Goal: Task Accomplishment & Management: Manage account settings

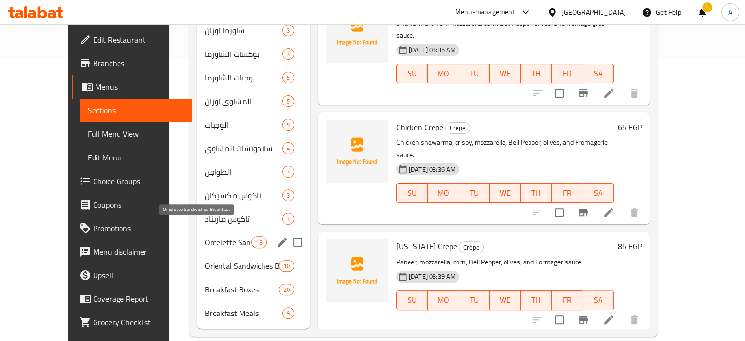
scroll to position [136, 0]
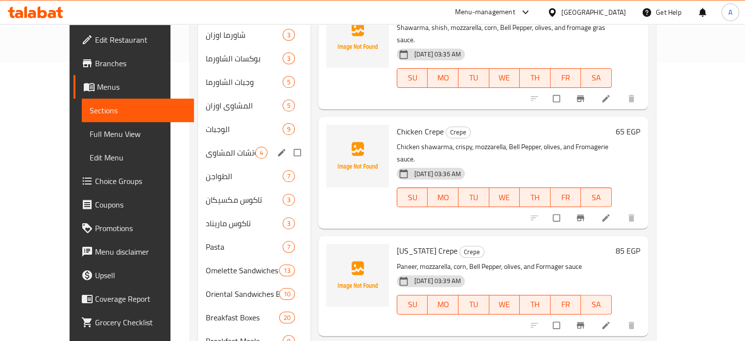
scroll to position [294, 0]
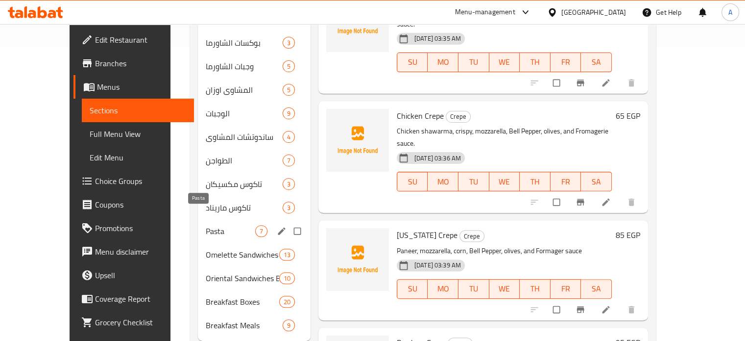
click at [206, 225] on span "Pasta" at bounding box center [231, 231] width 50 height 12
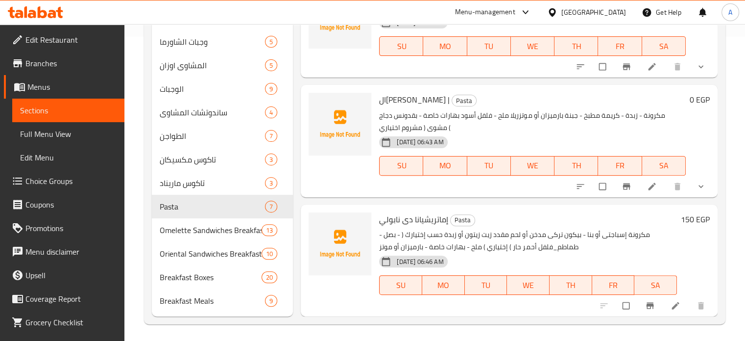
scroll to position [306, 0]
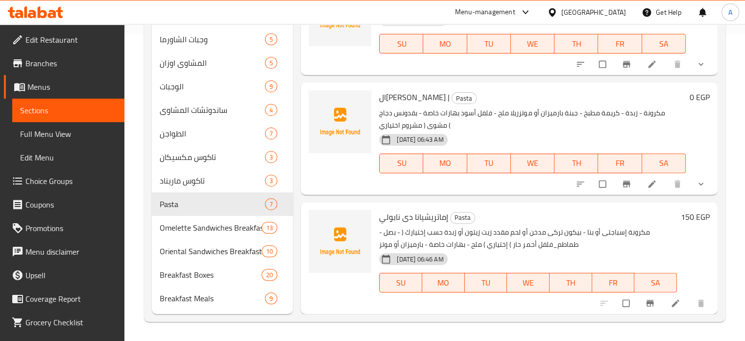
click at [663, 307] on li at bounding box center [676, 303] width 27 height 16
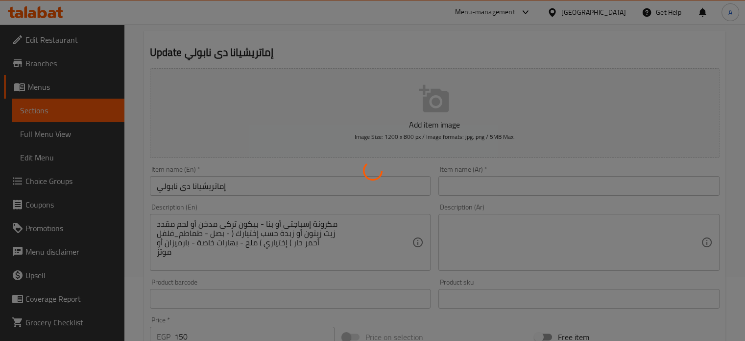
scroll to position [98, 0]
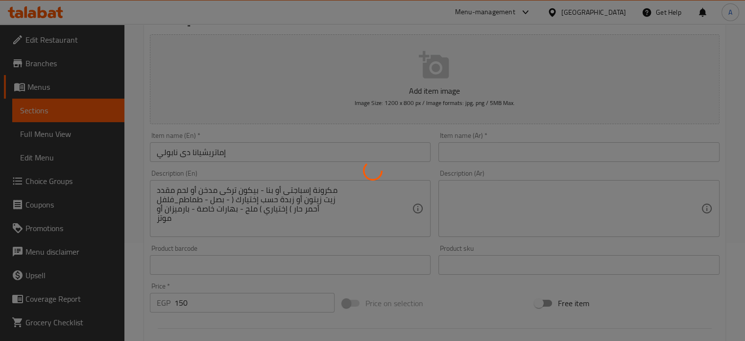
click at [271, 203] on div at bounding box center [372, 170] width 745 height 341
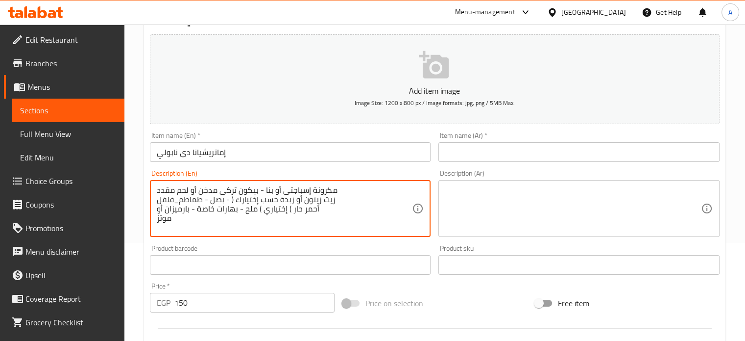
click at [242, 201] on textarea "مكرونة إسباجتى أو بنا - بيكون تركى مدخن أو لحم مقدد زيت زيتون أو زبدة حسب إختيا…" at bounding box center [285, 208] width 256 height 47
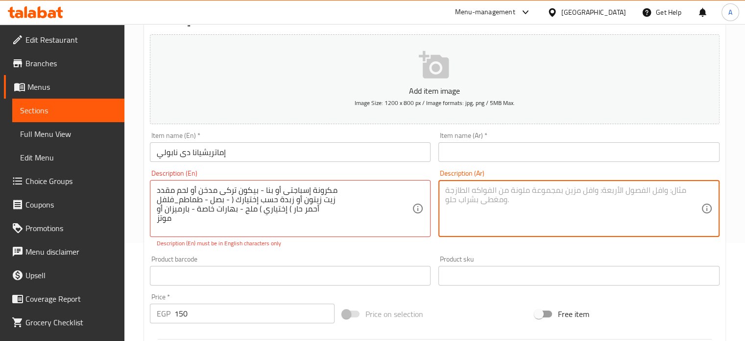
click at [548, 214] on textarea at bounding box center [574, 208] width 256 height 47
paste textarea "مكرونة إسباجتى أو بنا - بيكون تركى مدخن أو لحم مقدد زيت زيتون أو زبدة حسب إختيا…"
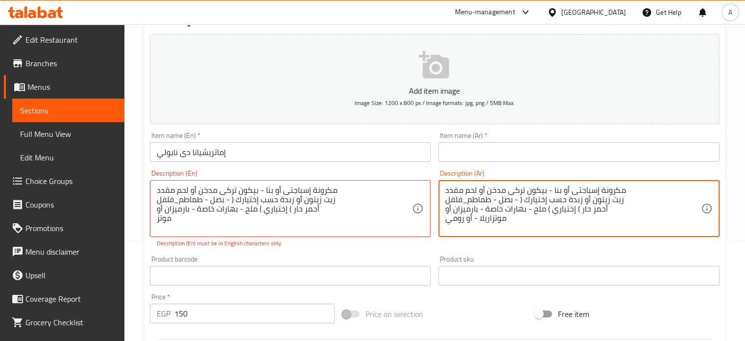
type textarea "مكرونة إسباجتى أو بنا - بيكون تركى مدخن أو لحم مقدد زيت زيتون أو زبدة حسب إختيا…"
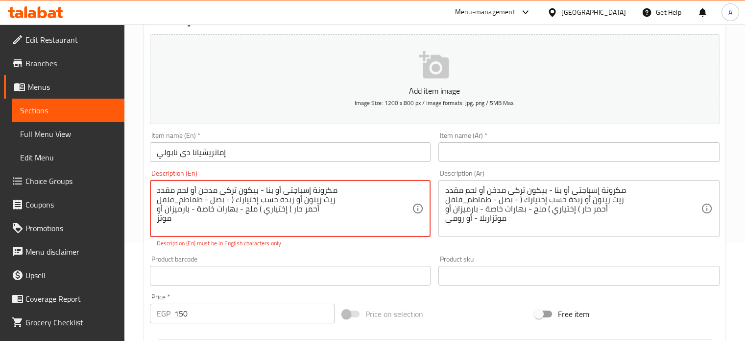
click at [159, 220] on textarea "مكرونة إسباجتى أو بنا - بيكون تركى مدخن أو لحم مقدد زيت زيتون أو زبدة حسب إختيا…" at bounding box center [285, 208] width 256 height 47
paste textarea "Spaghetti or Penne Pasta - Smoked Turkish Bacon Or bacon - olive oil or butter …"
drag, startPoint x: 159, startPoint y: 220, endPoint x: 324, endPoint y: 183, distance: 169.7
type textarea "Spaghetti or Penne Pasta - Smoked Turkish Bacon Or bacon - olive oil or butter …"
click at [201, 150] on input "إماتريشيانا دى نابولي" at bounding box center [290, 152] width 281 height 20
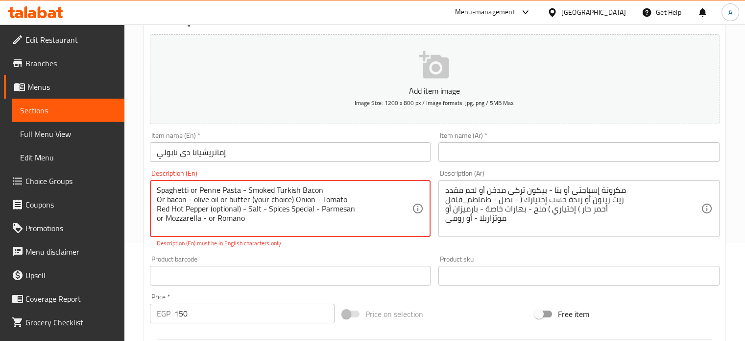
click at [201, 150] on input "إماتريشيانا دى نابولي" at bounding box center [290, 152] width 281 height 20
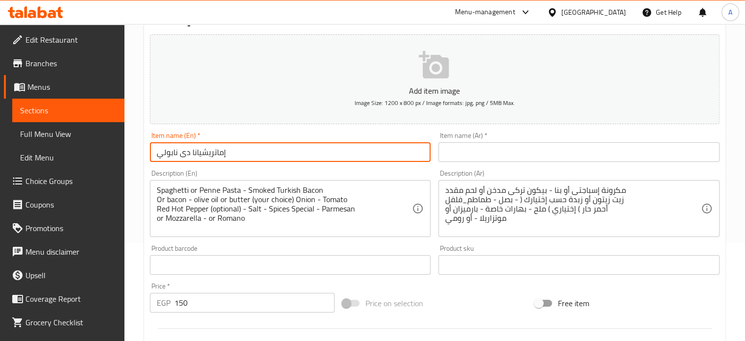
click at [201, 150] on input "إماتريشيانا دى نابولي" at bounding box center [290, 152] width 281 height 20
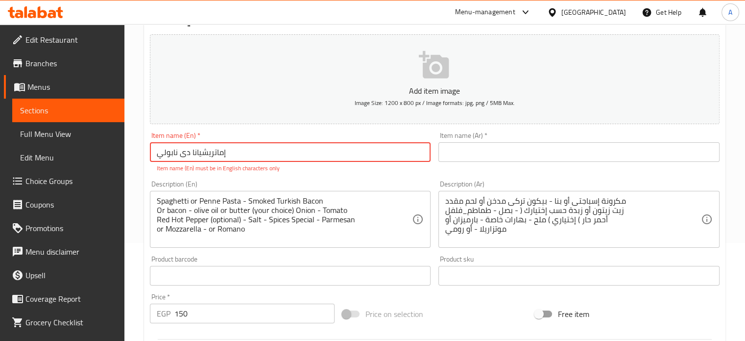
click at [465, 154] on input "text" at bounding box center [579, 152] width 281 height 20
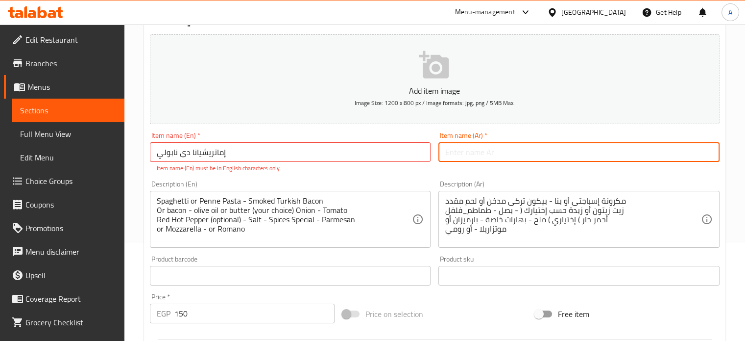
paste input "Immaculate of Naples"
click at [492, 149] on input "Immaculate of Napoli" at bounding box center [579, 152] width 281 height 20
click at [461, 151] on input "Immaculate Di Napoli" at bounding box center [579, 152] width 281 height 20
paste input "atriciana"
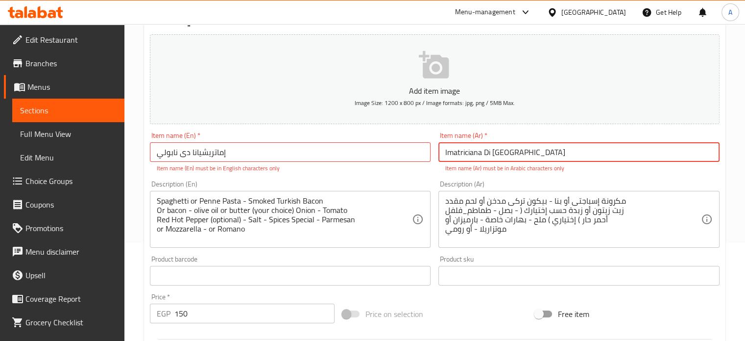
type input "Imatriciana Di Napoli"
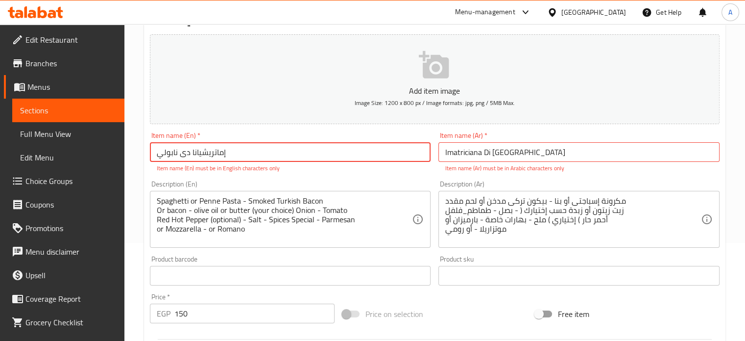
drag, startPoint x: 240, startPoint y: 153, endPoint x: 162, endPoint y: 149, distance: 78.0
click at [161, 149] on input "إماتريشيانا دى نابولي" at bounding box center [290, 152] width 281 height 20
click at [167, 149] on input "إماتريشيانا دى نابولي" at bounding box center [290, 152] width 281 height 20
click at [168, 149] on input "إماتريشيانا دى نابولي" at bounding box center [290, 152] width 281 height 20
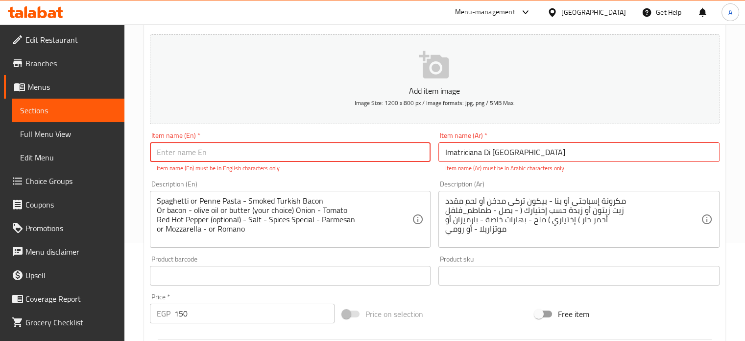
click at [544, 157] on input "Imatriciana Di Napoli" at bounding box center [579, 152] width 281 height 20
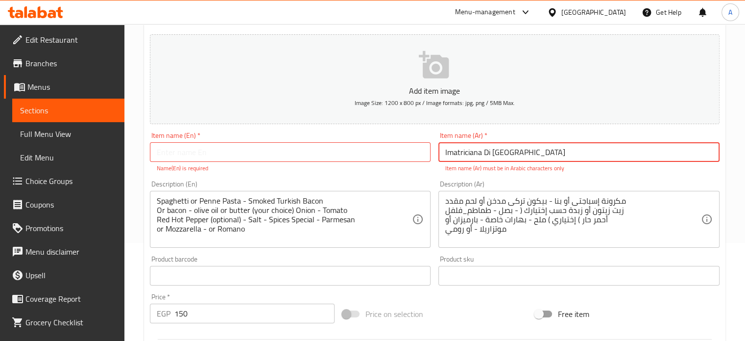
paste input "إماتريشيانا دى نابولي"
drag, startPoint x: 476, startPoint y: 143, endPoint x: 435, endPoint y: 143, distance: 41.2
click at [435, 143] on div "Item name (Ar)   * Imatriciana Di Napoli إماتريشيانا دى نابولي Item name (Ar) *…" at bounding box center [579, 152] width 289 height 49
type input "إماتريشيانا دى نابولي"
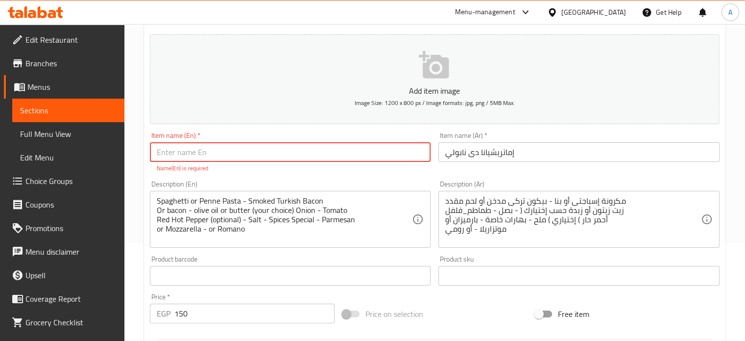
click at [220, 153] on input "text" at bounding box center [290, 152] width 281 height 20
paste input "Imatriciana Di Napoli"
click at [205, 157] on input "Imatriciana Di Napoli" at bounding box center [290, 152] width 281 height 20
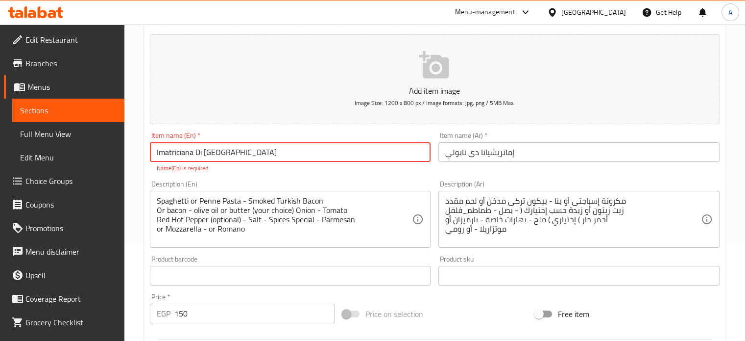
drag, startPoint x: 181, startPoint y: 154, endPoint x: 175, endPoint y: 154, distance: 5.9
drag, startPoint x: 175, startPoint y: 154, endPoint x: 161, endPoint y: 151, distance: 14.5
click at [161, 151] on input "Imatriciana Di Napoli" at bounding box center [290, 152] width 281 height 20
drag, startPoint x: 161, startPoint y: 151, endPoint x: 329, endPoint y: 154, distance: 168.6
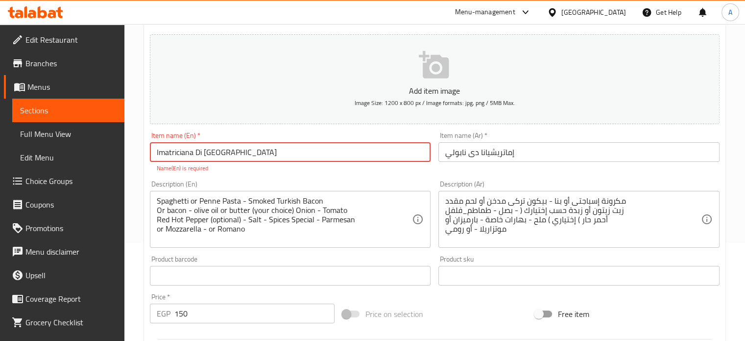
click at [329, 154] on input "Imatriciana Di Napoli" at bounding box center [290, 152] width 281 height 20
click at [180, 151] on input "Imatriciana Di Napoli" at bounding box center [290, 152] width 281 height 20
click at [237, 151] on input "Imatriciana Di Napoli" at bounding box center [290, 152] width 281 height 20
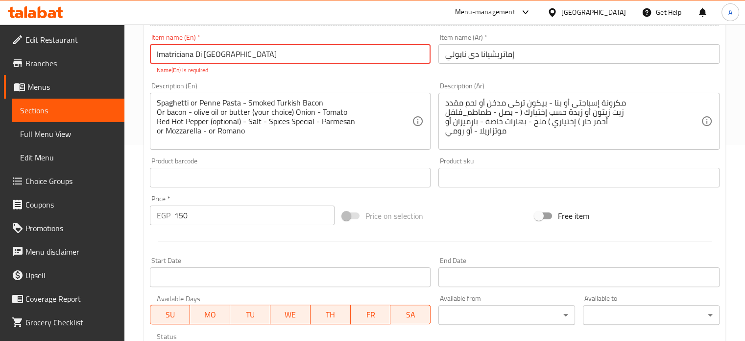
scroll to position [245, 0]
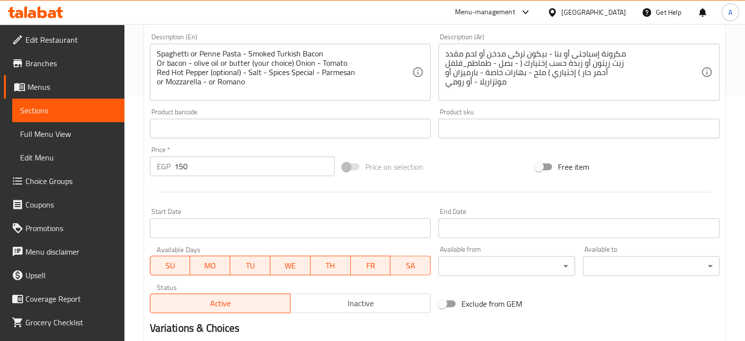
type input "Imatriciana Di Napoli"
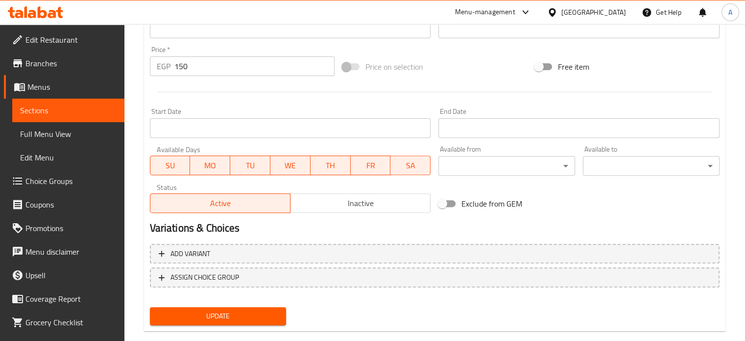
scroll to position [351, 0]
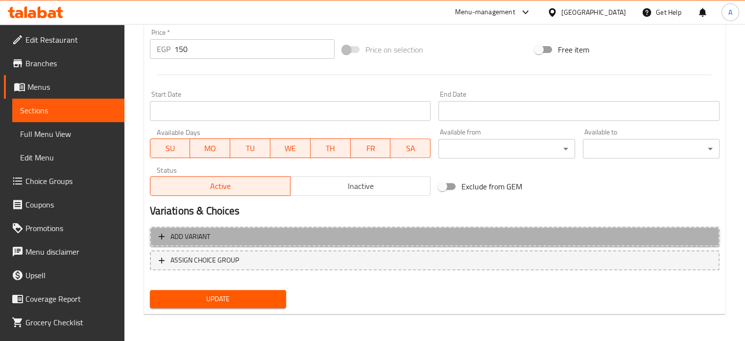
click at [205, 235] on span "Add variant" at bounding box center [191, 236] width 40 height 12
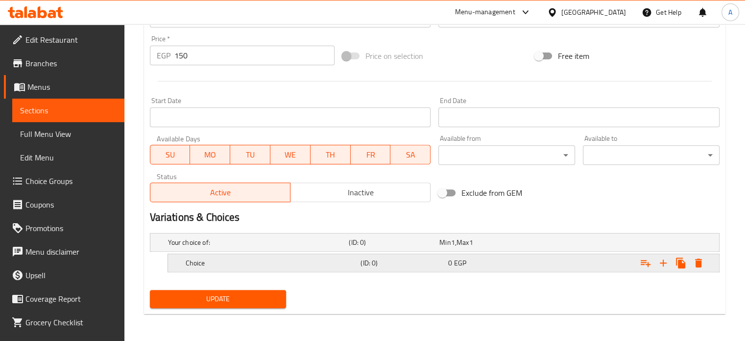
click at [304, 266] on h5 "Choice" at bounding box center [272, 263] width 172 height 10
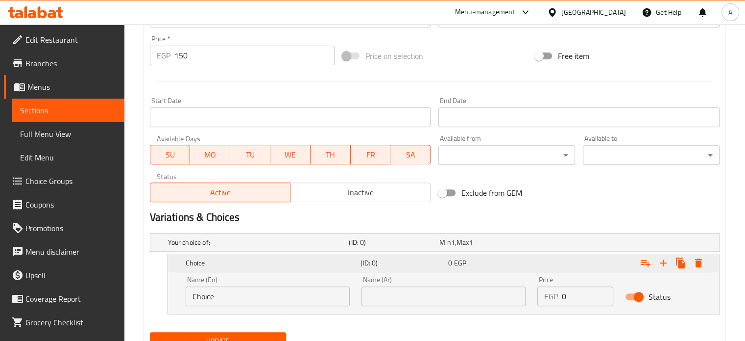
scroll to position [387, 0]
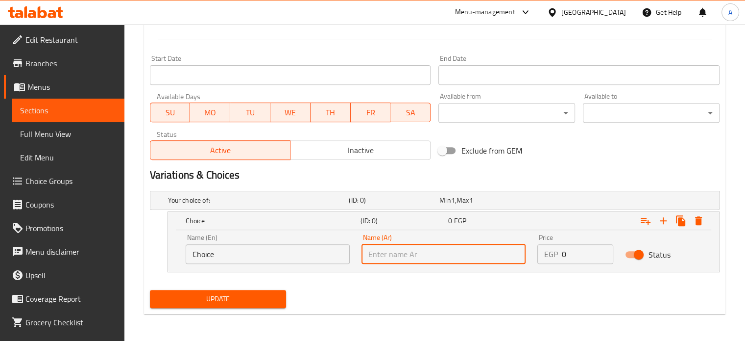
click at [377, 254] on input "text" at bounding box center [444, 254] width 164 height 20
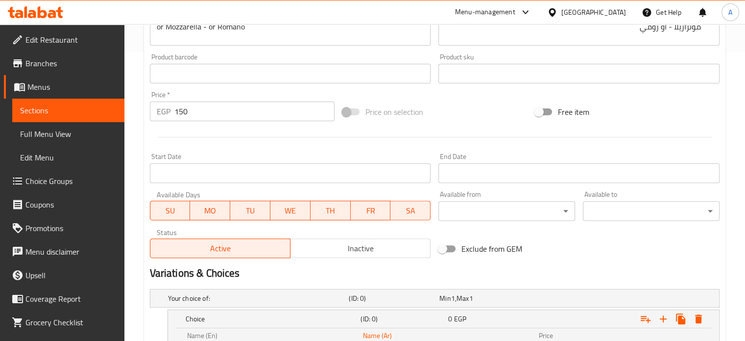
scroll to position [191, 0]
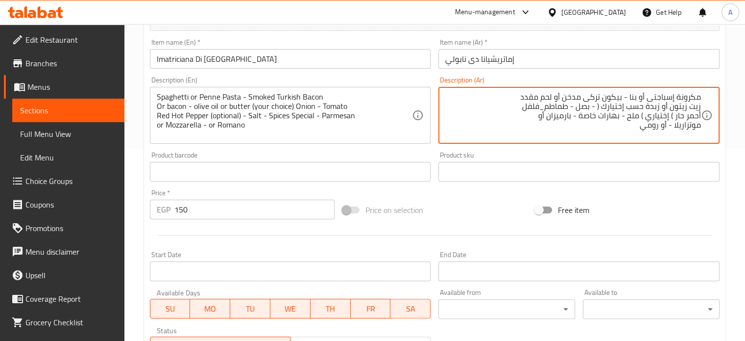
drag, startPoint x: 630, startPoint y: 96, endPoint x: 700, endPoint y: 95, distance: 69.6
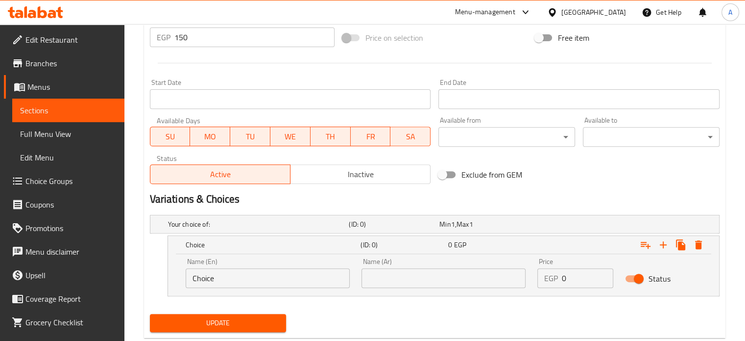
scroll to position [387, 0]
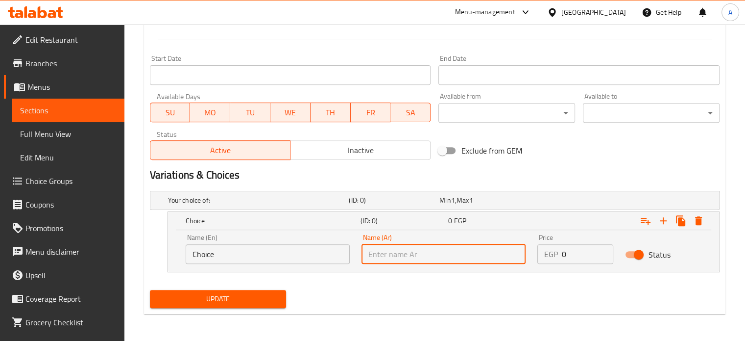
click at [400, 252] on input "text" at bounding box center [444, 254] width 164 height 20
paste input "مكرونة إسباجتى أو بنا"
click at [663, 220] on icon "Expand" at bounding box center [663, 220] width 7 height 7
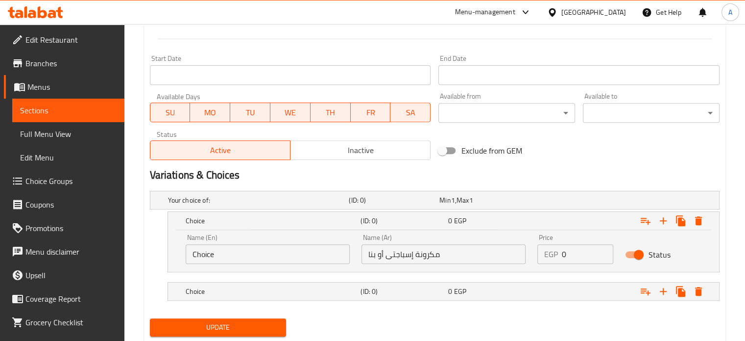
click at [372, 253] on input "مكرونة إسباجتى أو بنا" at bounding box center [444, 254] width 164 height 20
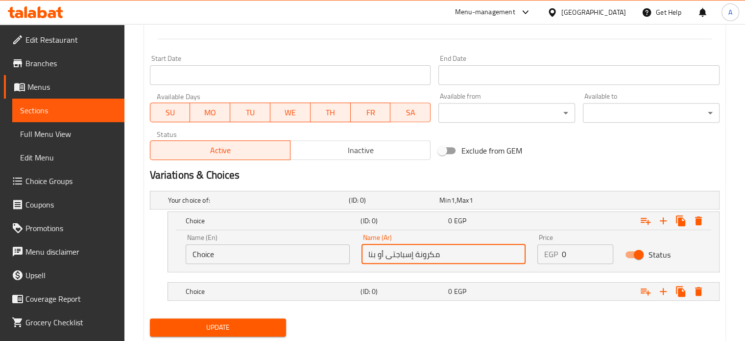
click at [372, 253] on input "مكرونة إسباجتى أو بنا" at bounding box center [444, 254] width 164 height 20
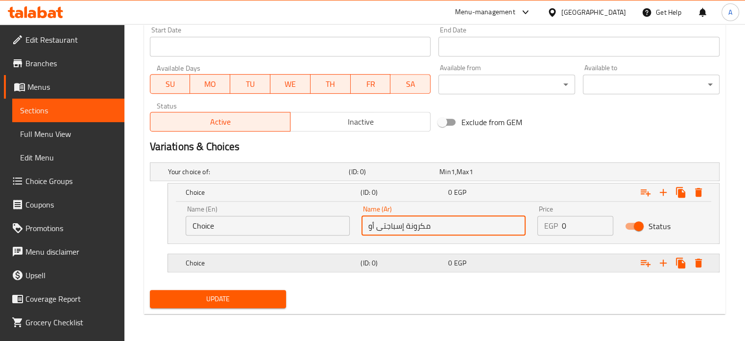
type input "مكرونة إسباجتى أو"
click at [444, 267] on div "(ID: 0)" at bounding box center [403, 263] width 88 height 14
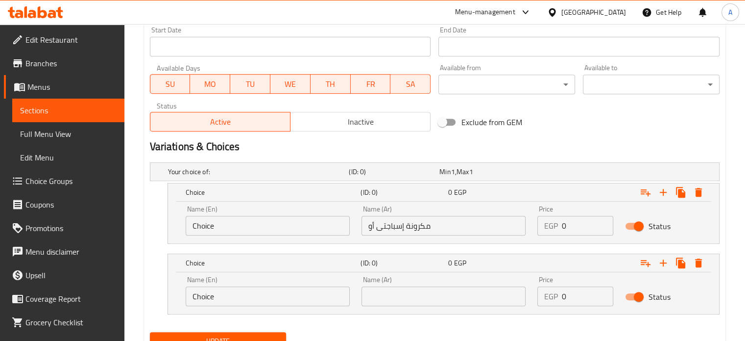
click at [405, 296] on input "text" at bounding box center [444, 296] width 164 height 20
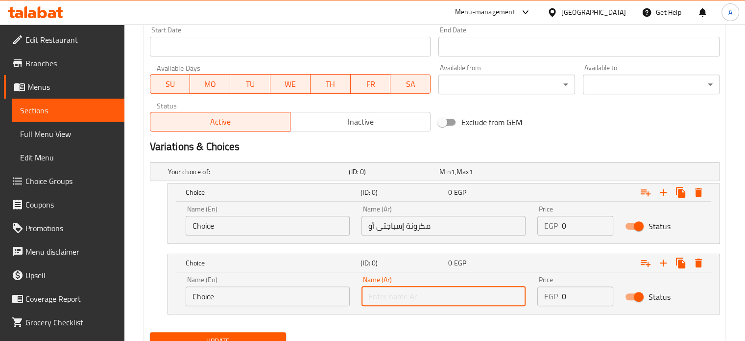
paste input "بنا"
type input "بنا"
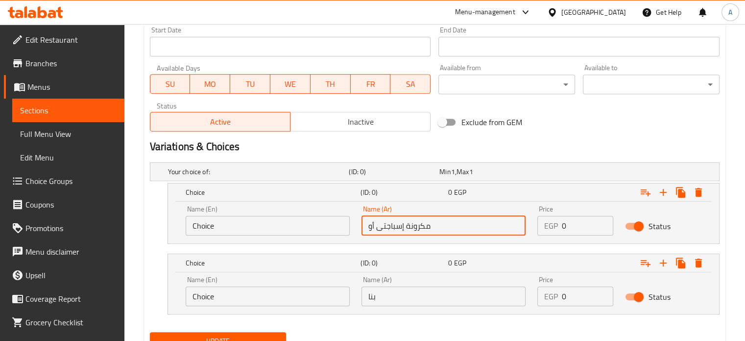
drag, startPoint x: 374, startPoint y: 224, endPoint x: 363, endPoint y: 225, distance: 11.8
click at [363, 225] on input "مكرونة إسباجتى أو" at bounding box center [444, 226] width 164 height 20
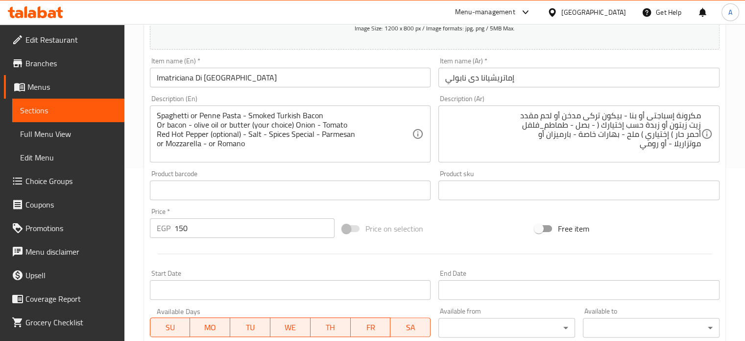
scroll to position [114, 0]
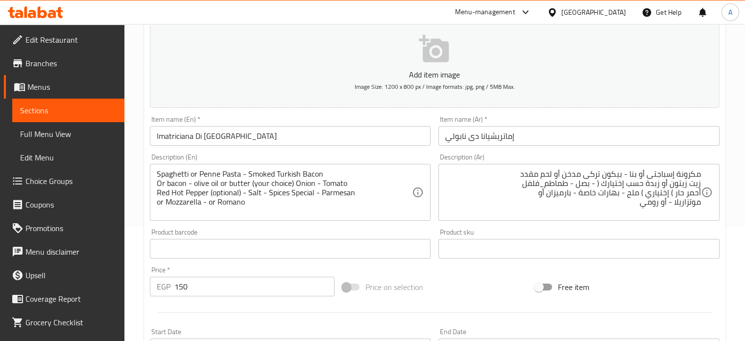
type input "مكرونة إسباجتى"
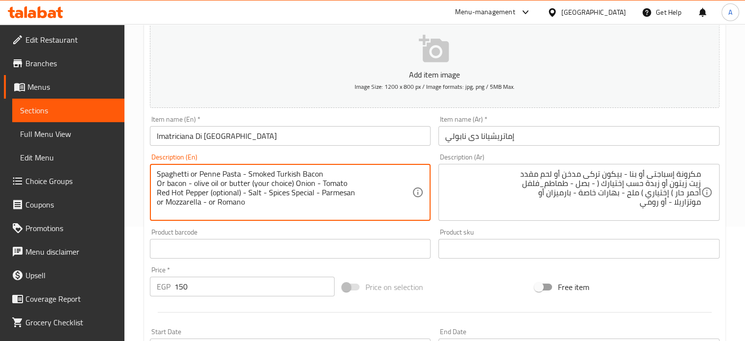
drag, startPoint x: 241, startPoint y: 174, endPoint x: 154, endPoint y: 171, distance: 86.8
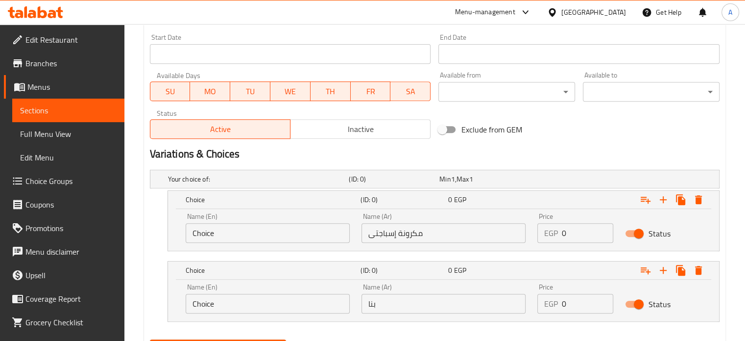
scroll to position [457, 0]
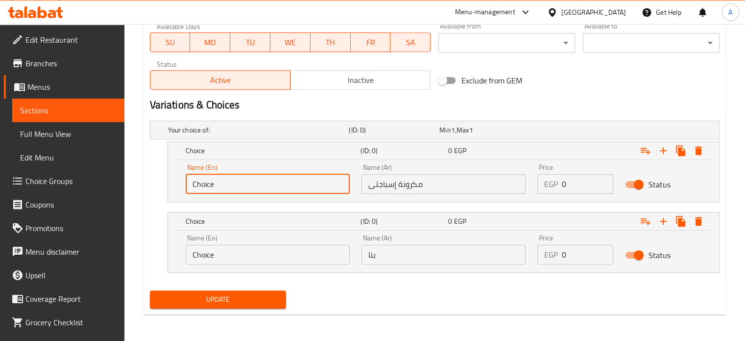
drag, startPoint x: 217, startPoint y: 185, endPoint x: 182, endPoint y: 183, distance: 34.9
click at [182, 183] on div "Name (En) Choice Name (En)" at bounding box center [268, 179] width 176 height 42
paste input "Spaghetti or Penne Pasta"
drag, startPoint x: 234, startPoint y: 182, endPoint x: 284, endPoint y: 183, distance: 50.0
click at [284, 183] on input "Spaghetti or Penne Pasta" at bounding box center [268, 184] width 164 height 20
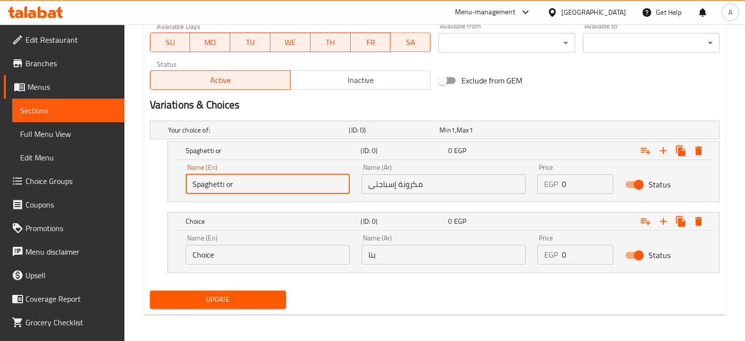
type input "Spaghetti or"
click at [213, 255] on input "Choice" at bounding box center [268, 255] width 164 height 20
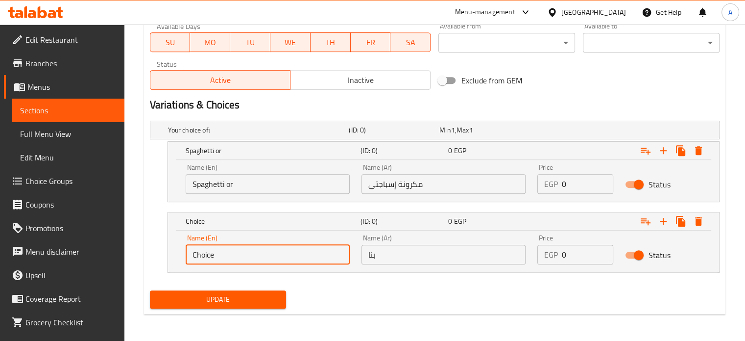
click at [213, 255] on input "Choice" at bounding box center [268, 255] width 164 height 20
paste input "Penne Pasta"
type input "Penne Pasta"
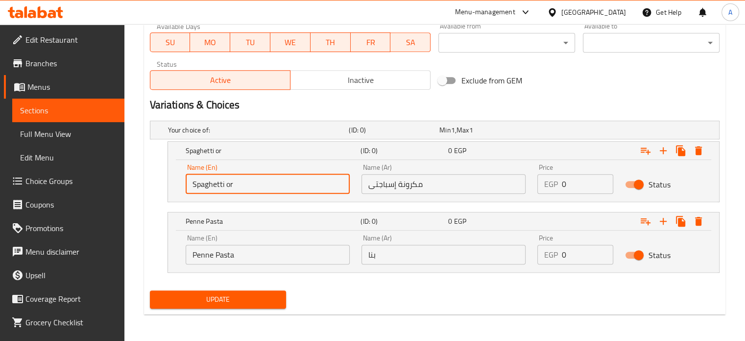
drag, startPoint x: 225, startPoint y: 184, endPoint x: 244, endPoint y: 184, distance: 18.6
click at [244, 184] on input "Spaghetti or" at bounding box center [268, 184] width 164 height 20
type input "Spaghetti"
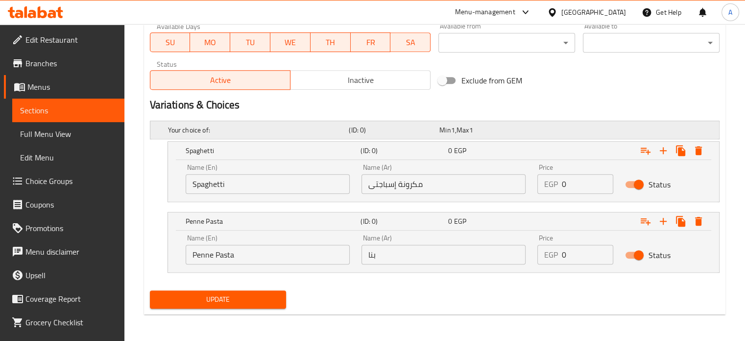
click at [214, 130] on h5 "Your choice of:" at bounding box center [256, 130] width 177 height 10
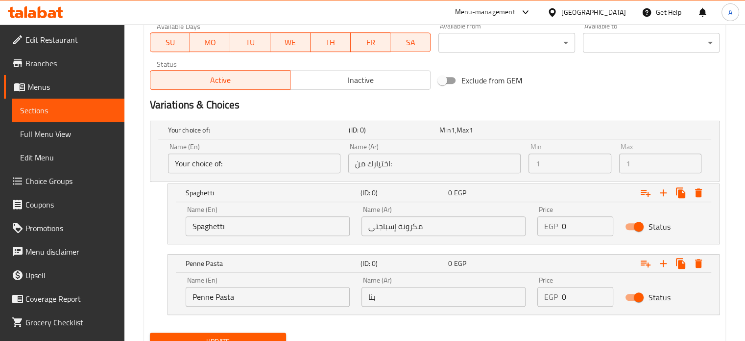
click at [220, 161] on input "Your choice of:" at bounding box center [254, 163] width 173 height 20
click at [222, 163] on input "Your choice of:" at bounding box center [254, 163] width 173 height 20
click at [223, 164] on input "Your choice of:" at bounding box center [254, 163] width 173 height 20
click at [224, 164] on input "Your choice of:" at bounding box center [254, 163] width 173 height 20
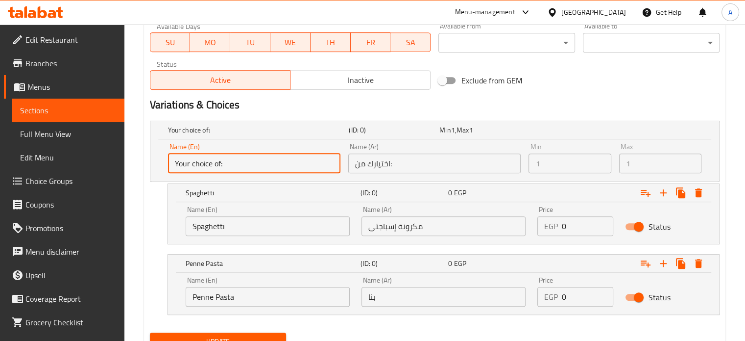
click at [224, 164] on input "Your choice of:" at bounding box center [254, 163] width 173 height 20
click at [225, 164] on input "Your choice of:" at bounding box center [254, 163] width 173 height 20
click at [226, 164] on input "Your choice of:" at bounding box center [254, 163] width 173 height 20
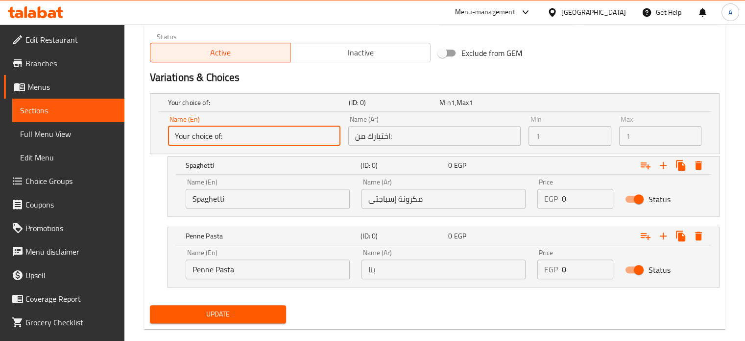
scroll to position [500, 0]
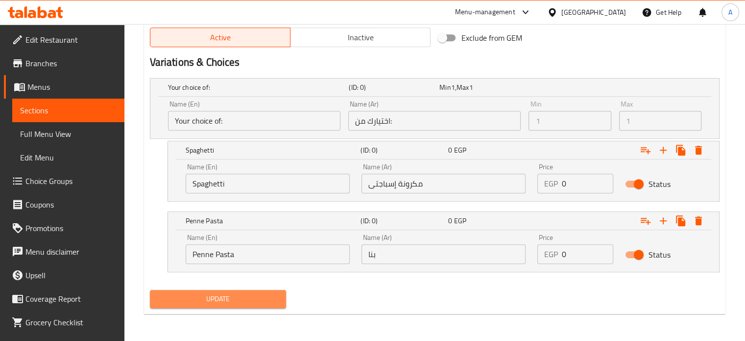
click at [233, 297] on span "Update" at bounding box center [218, 299] width 121 height 12
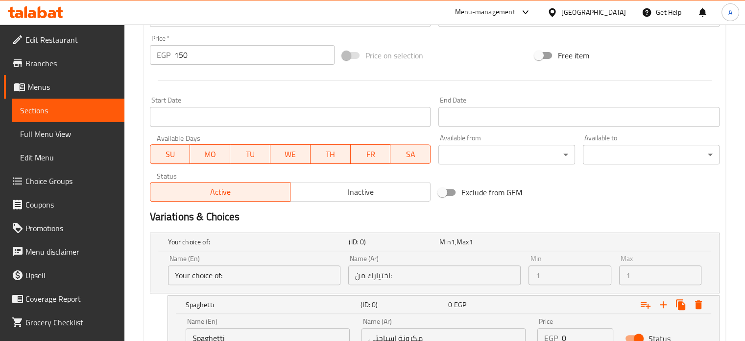
scroll to position [304, 0]
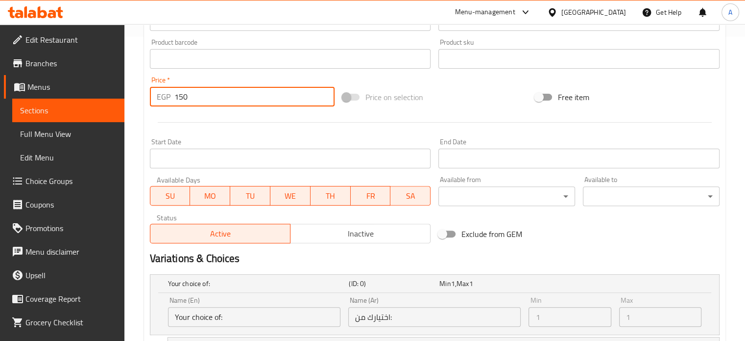
drag, startPoint x: 196, startPoint y: 98, endPoint x: 174, endPoint y: 95, distance: 22.3
click at [174, 95] on input "150" at bounding box center [254, 97] width 160 height 20
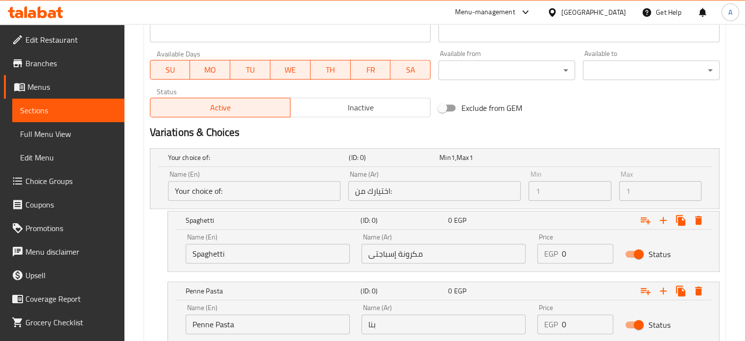
scroll to position [500, 0]
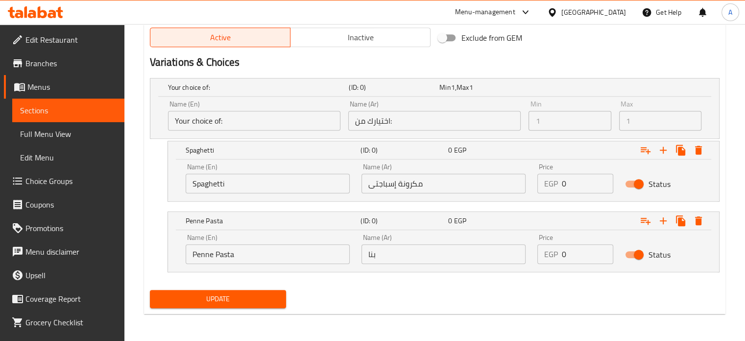
type input "0"
drag, startPoint x: 563, startPoint y: 183, endPoint x: 556, endPoint y: 183, distance: 6.9
click at [556, 183] on div "EGP 0 Price" at bounding box center [576, 184] width 76 height 20
type input "150"
drag, startPoint x: 572, startPoint y: 252, endPoint x: 541, endPoint y: 252, distance: 31.4
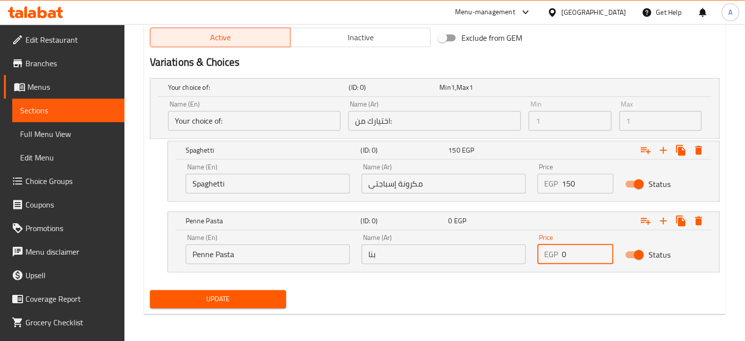
click at [541, 252] on div "EGP 0 Price" at bounding box center [576, 254] width 76 height 20
type input "150"
click at [241, 296] on span "Update" at bounding box center [218, 299] width 121 height 12
click at [662, 151] on icon "Expand" at bounding box center [664, 150] width 12 height 12
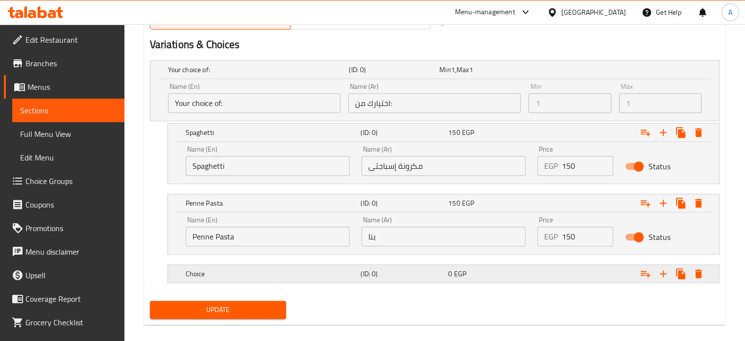
scroll to position [528, 0]
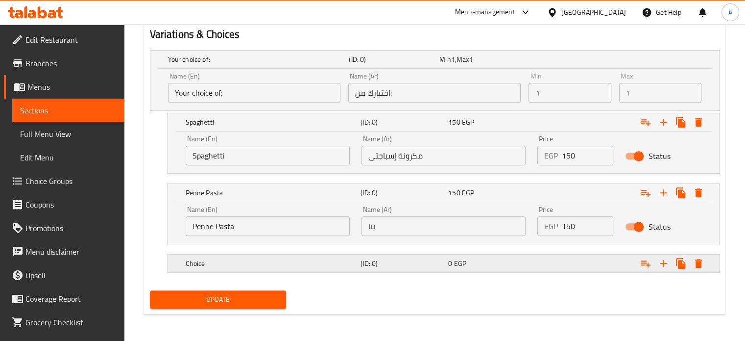
click at [266, 263] on h5 "Choice" at bounding box center [272, 263] width 172 height 10
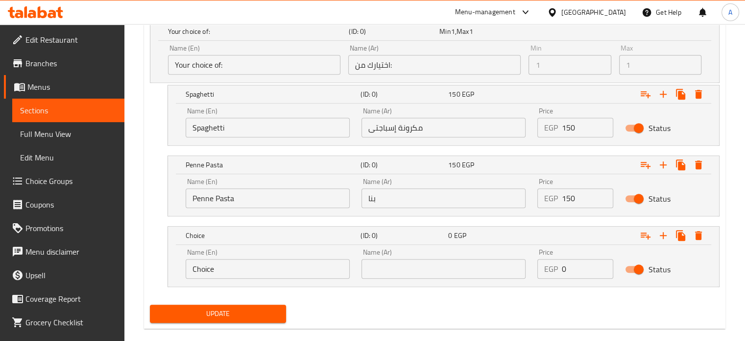
scroll to position [570, 0]
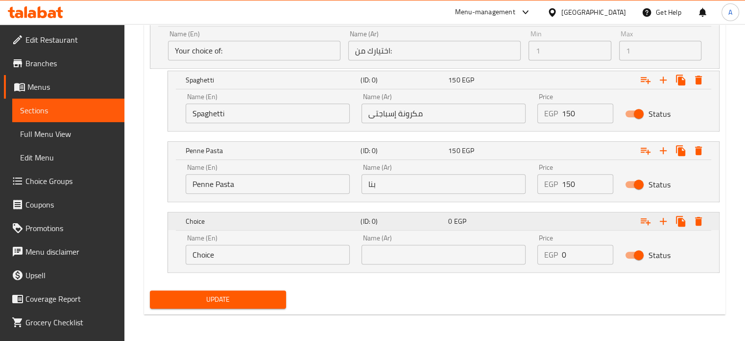
click at [274, 222] on h5 "Choice" at bounding box center [272, 221] width 172 height 10
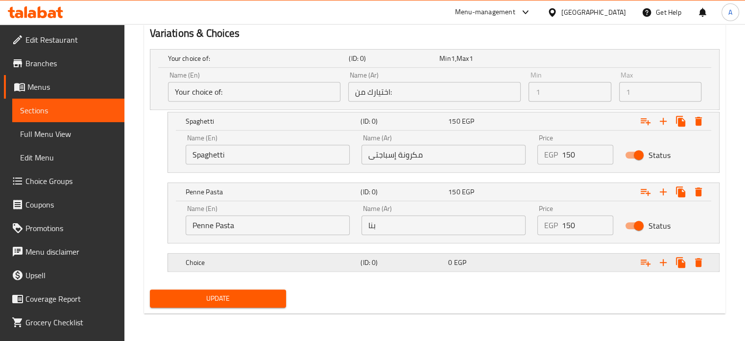
scroll to position [528, 0]
click at [301, 266] on h5 "Choice" at bounding box center [272, 263] width 172 height 10
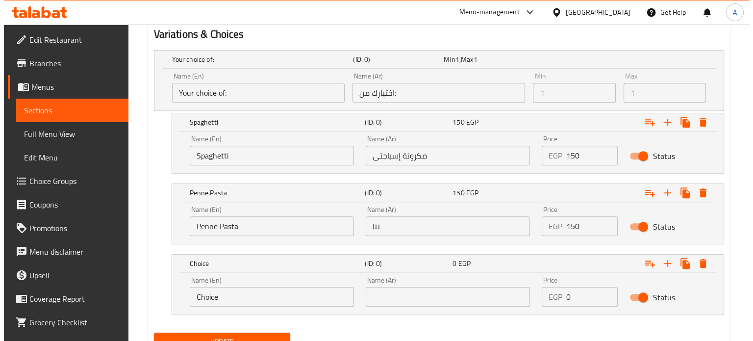
scroll to position [570, 0]
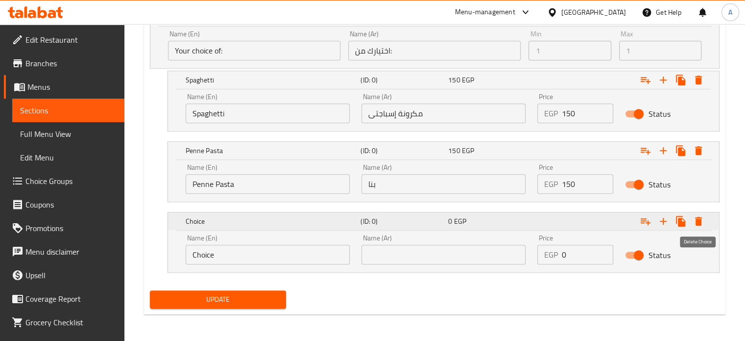
click at [698, 223] on icon "Expand" at bounding box center [698, 221] width 7 height 9
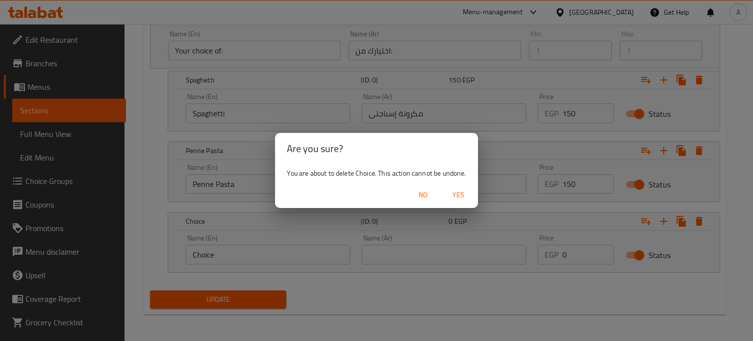
click at [462, 192] on span "Yes" at bounding box center [459, 195] width 24 height 12
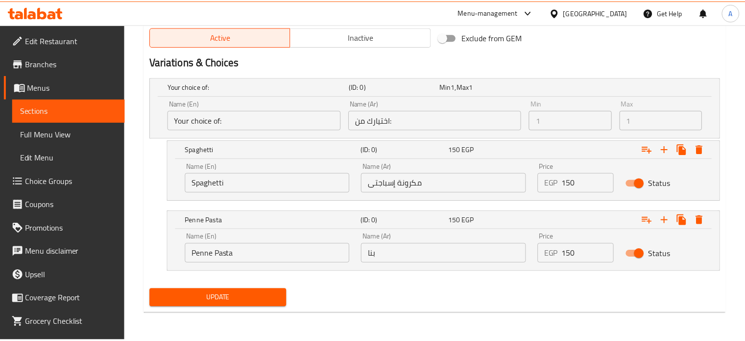
scroll to position [500, 0]
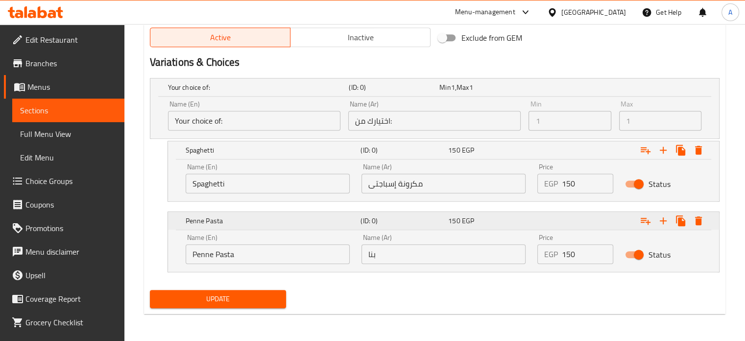
click at [647, 221] on icon "Expand" at bounding box center [646, 221] width 12 height 12
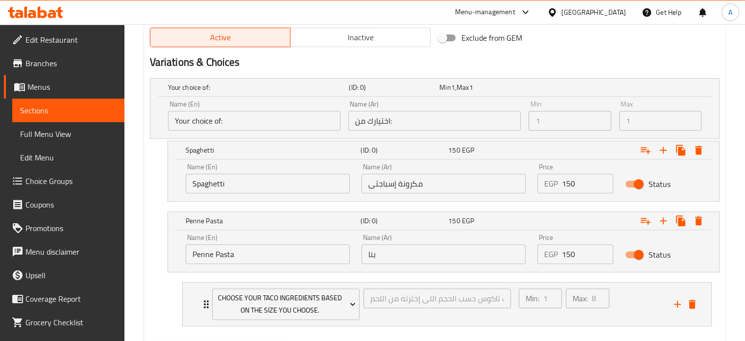
scroll to position [551, 0]
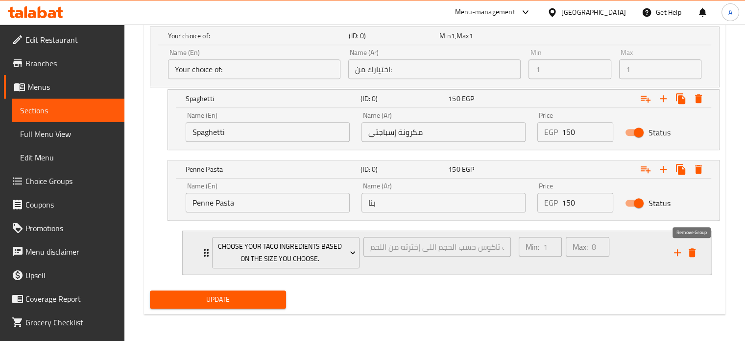
click at [693, 253] on icon "delete" at bounding box center [692, 252] width 7 height 9
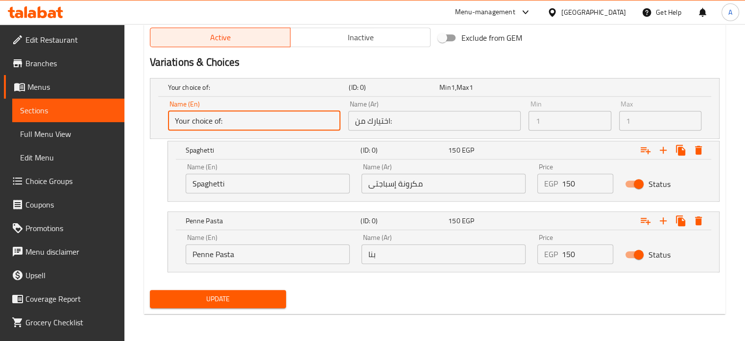
click at [219, 120] on input "Your choice of:" at bounding box center [254, 121] width 173 height 20
click at [220, 123] on input "Your choice of:" at bounding box center [254, 121] width 173 height 20
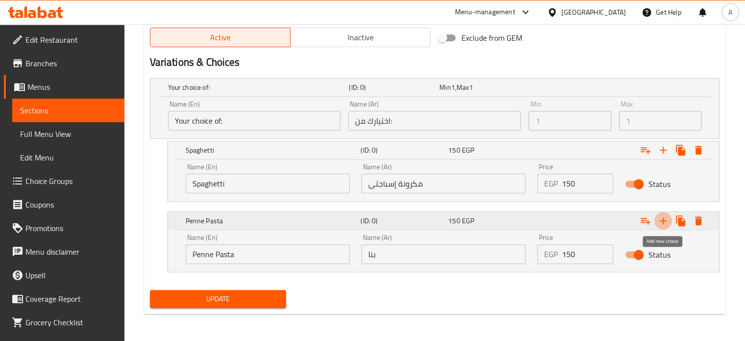
click at [665, 223] on icon "Expand" at bounding box center [664, 221] width 12 height 12
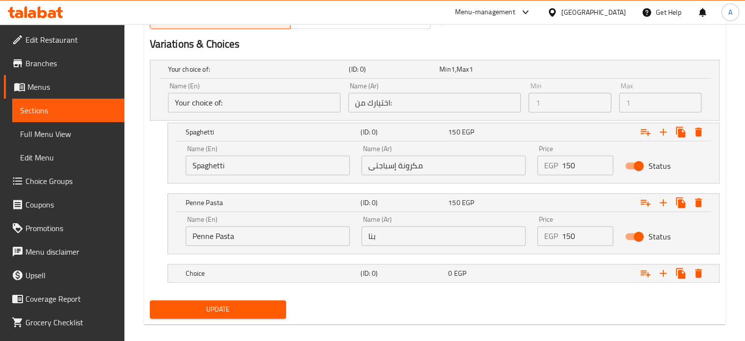
scroll to position [528, 0]
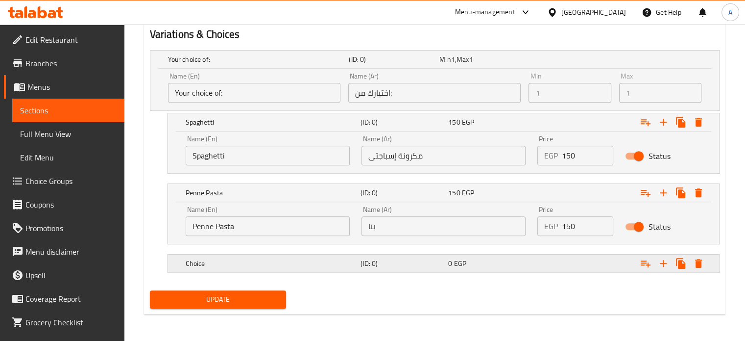
click at [326, 264] on h5 "Choice" at bounding box center [272, 263] width 172 height 10
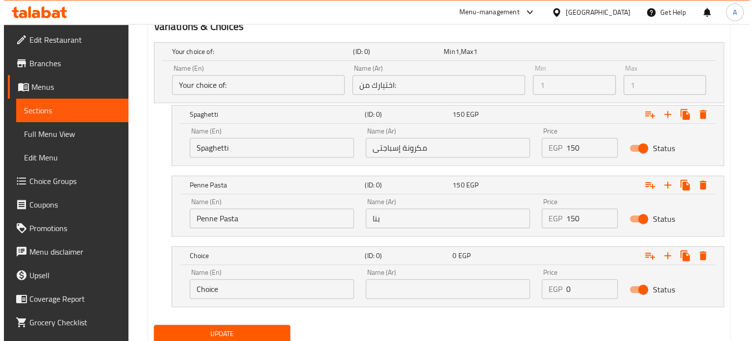
scroll to position [570, 0]
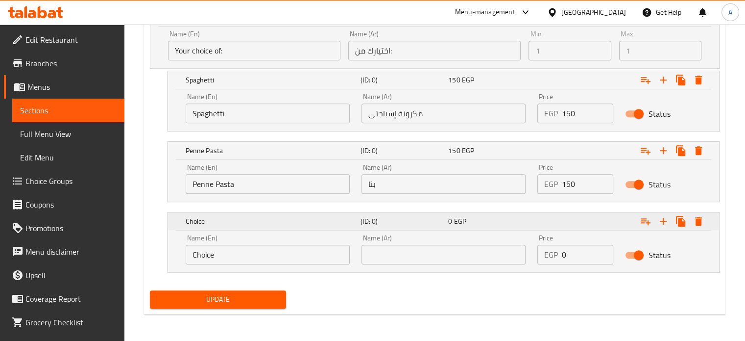
click at [699, 222] on icon "Expand" at bounding box center [698, 221] width 7 height 9
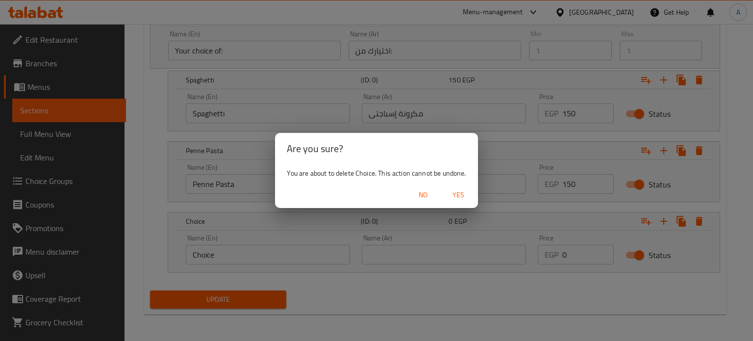
click at [458, 194] on span "Yes" at bounding box center [459, 195] width 24 height 12
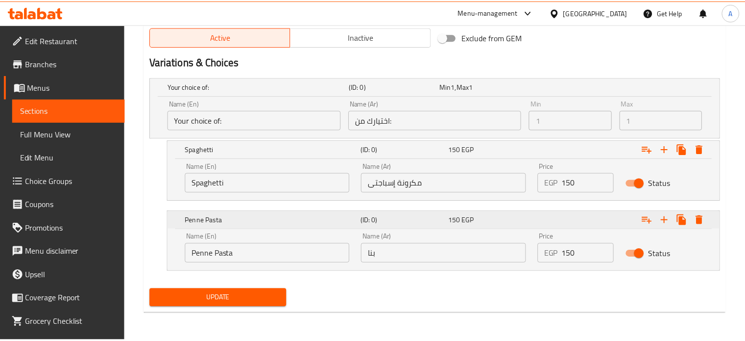
scroll to position [500, 0]
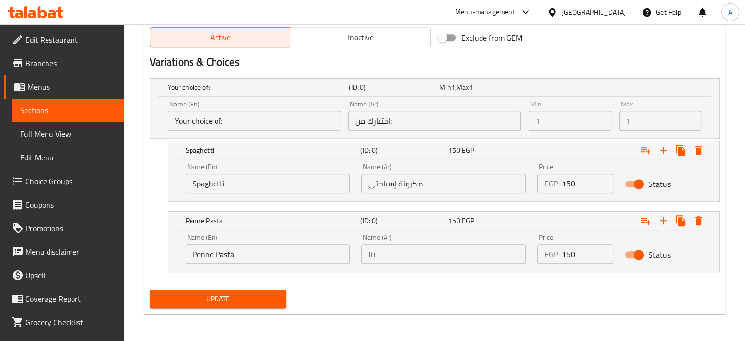
click at [219, 296] on span "Update" at bounding box center [218, 299] width 121 height 12
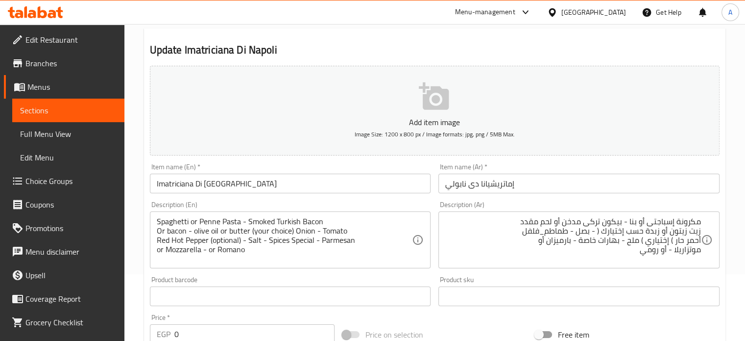
scroll to position [0, 0]
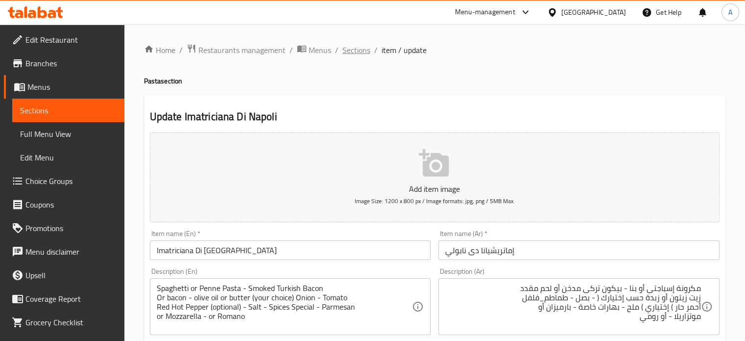
click at [355, 50] on span "Sections" at bounding box center [357, 50] width 28 height 12
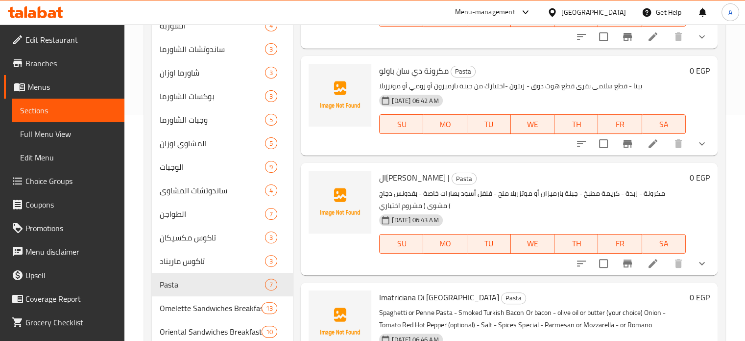
scroll to position [306, 0]
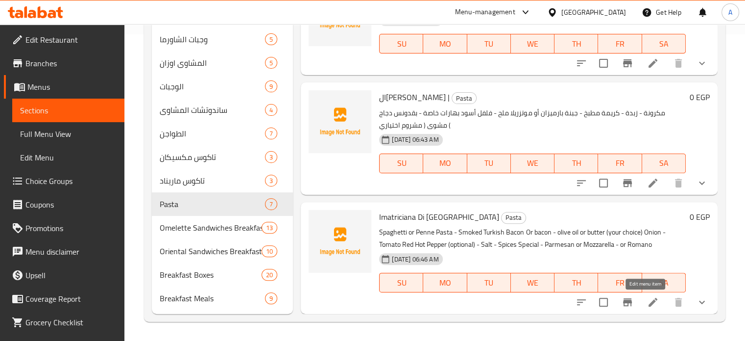
click at [649, 303] on icon at bounding box center [653, 302] width 9 height 9
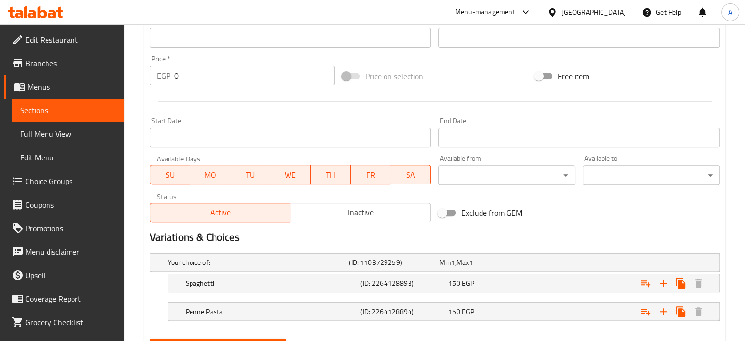
scroll to position [373, 0]
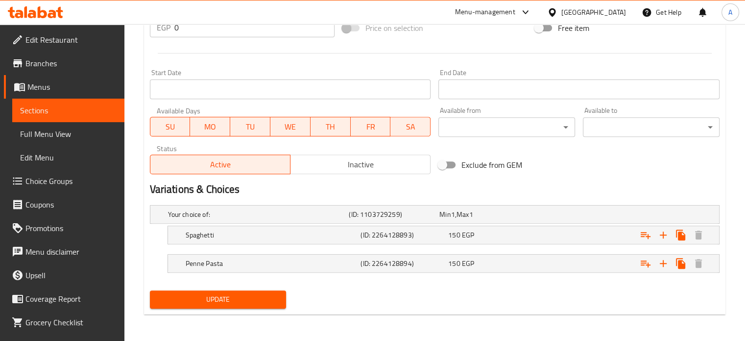
click at [197, 189] on h2 "Variations & Choices" at bounding box center [435, 189] width 570 height 15
click at [331, 217] on h5 "Your choice of:" at bounding box center [256, 214] width 177 height 10
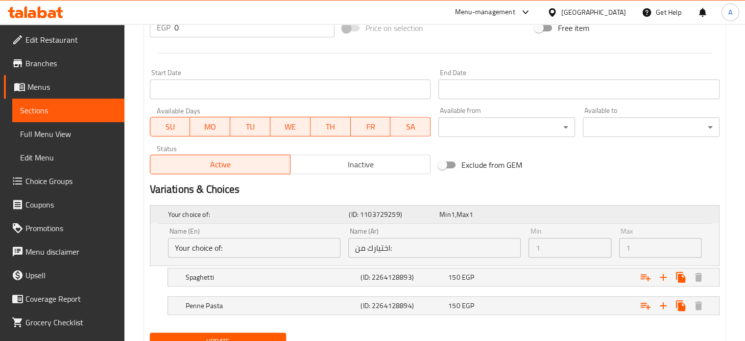
click at [330, 216] on h5 "Your choice of:" at bounding box center [256, 214] width 177 height 10
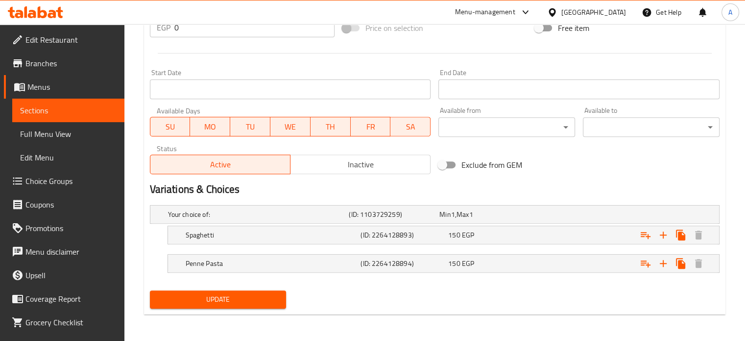
click at [169, 191] on h2 "Variations & Choices" at bounding box center [435, 189] width 570 height 15
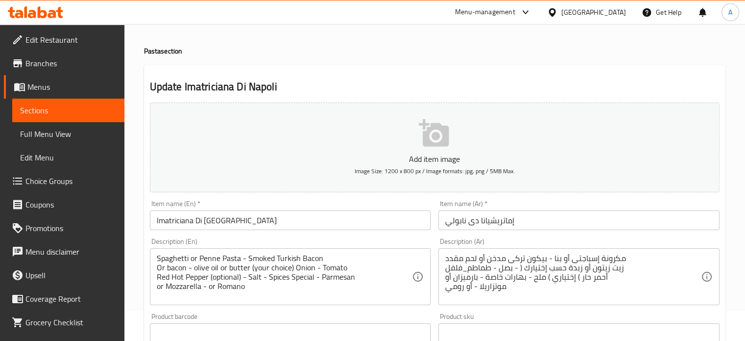
scroll to position [0, 0]
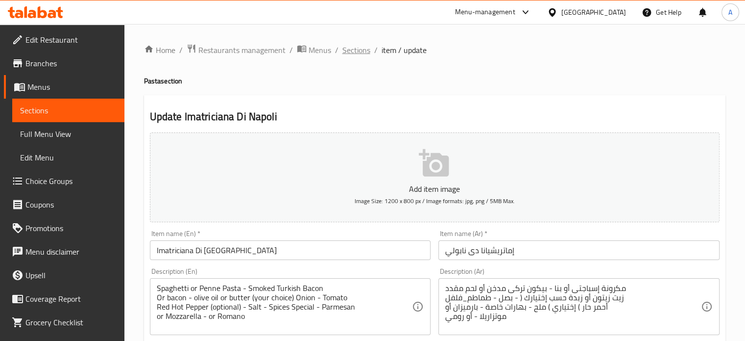
click at [354, 52] on span "Sections" at bounding box center [357, 50] width 28 height 12
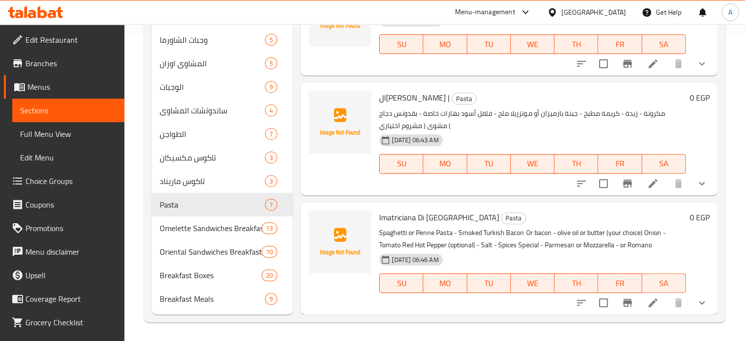
scroll to position [306, 0]
click at [649, 303] on icon at bounding box center [653, 302] width 9 height 9
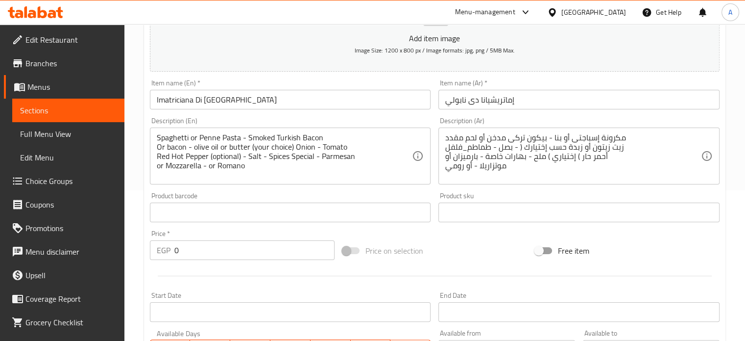
scroll to position [128, 0]
